Goal: Transaction & Acquisition: Purchase product/service

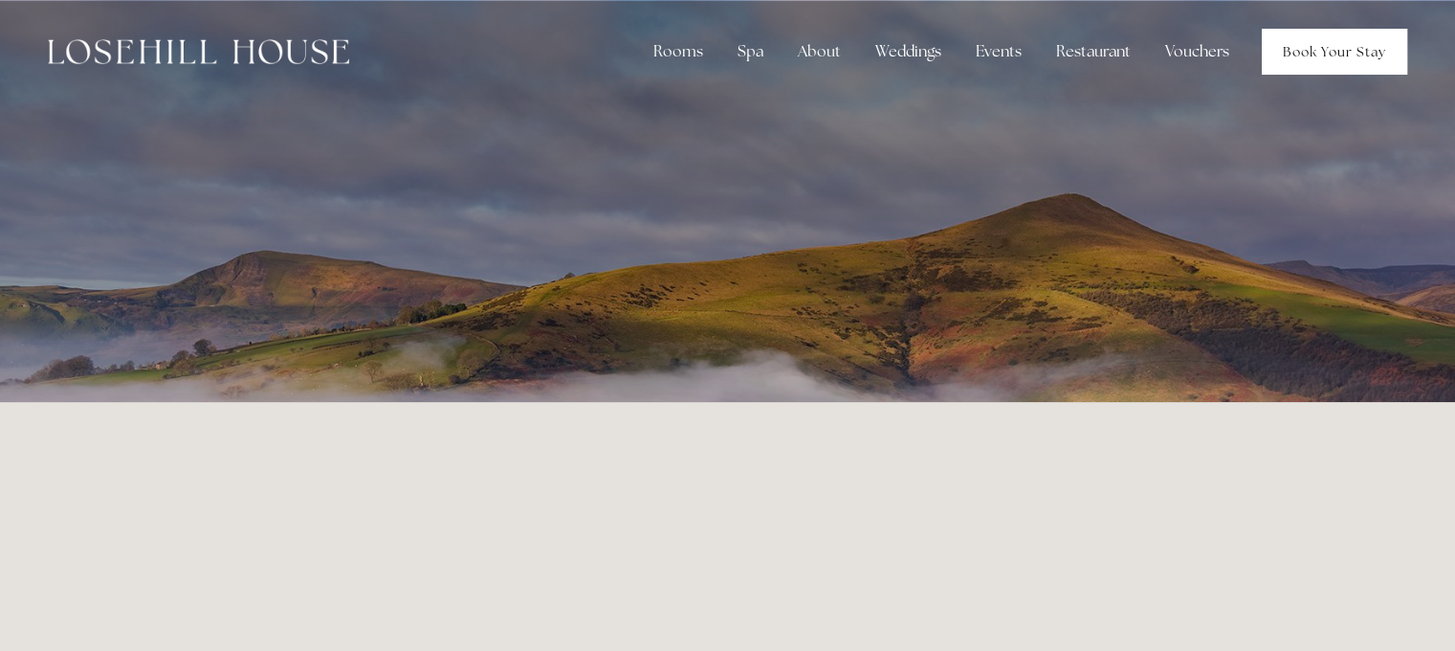
click at [1312, 41] on link "Book Your Stay" at bounding box center [1334, 52] width 145 height 46
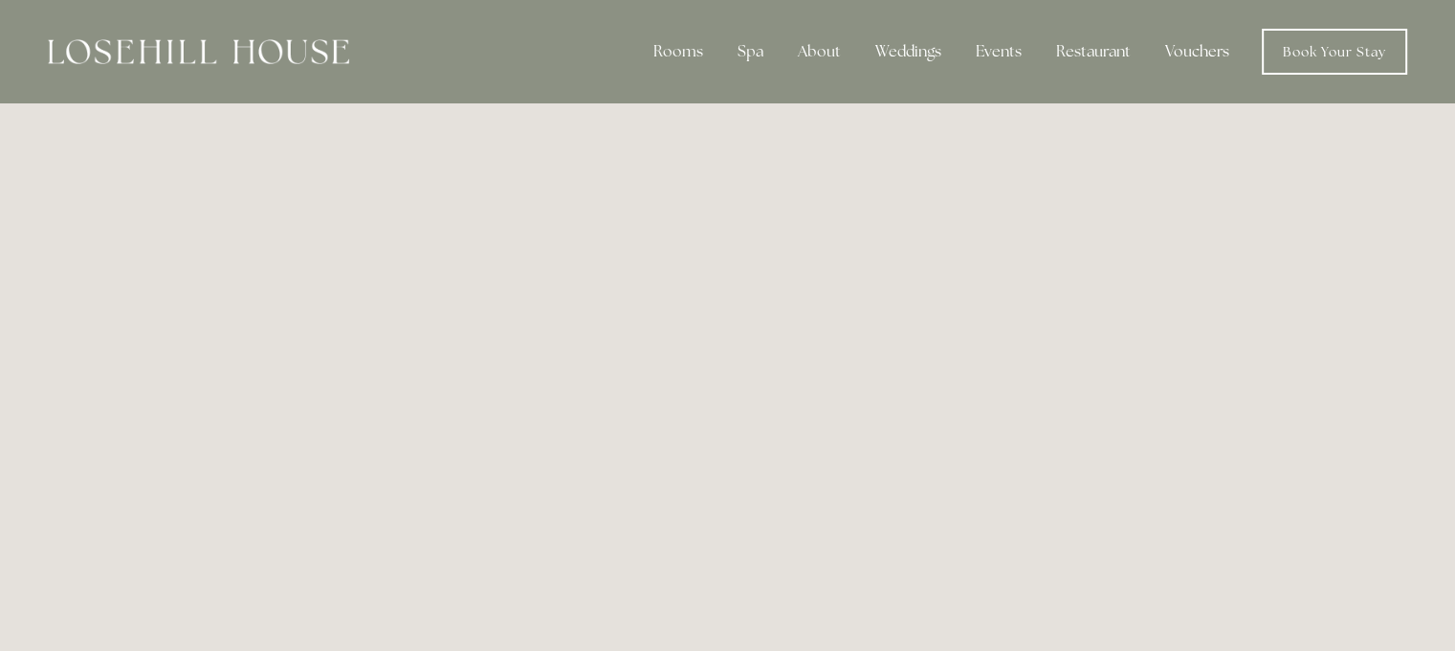
click at [1181, 51] on link "Vouchers" at bounding box center [1197, 52] width 95 height 38
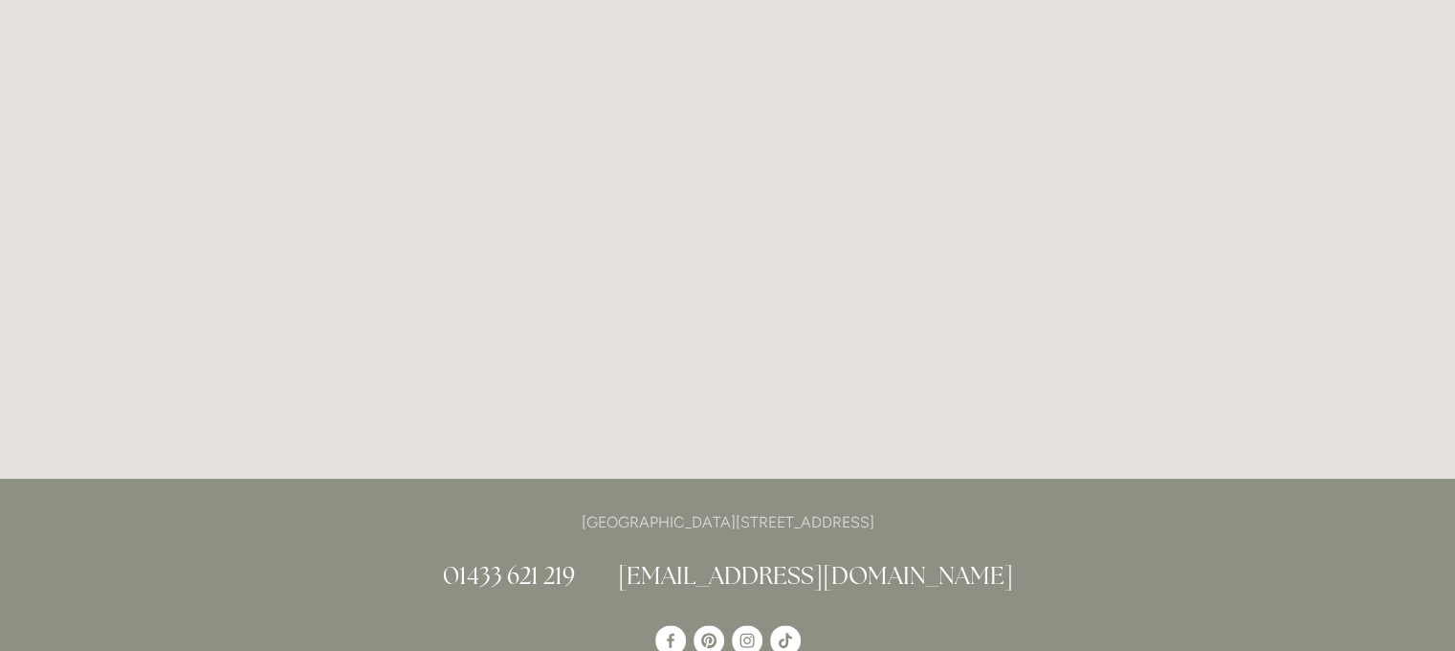
scroll to position [402, 0]
